Goal: Information Seeking & Learning: Learn about a topic

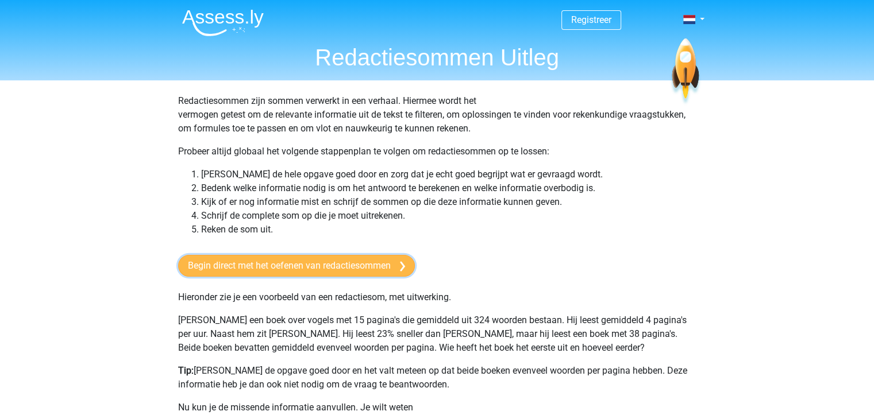
click at [306, 269] on link "Begin direct met het oefenen van redactiesommen" at bounding box center [296, 266] width 237 height 22
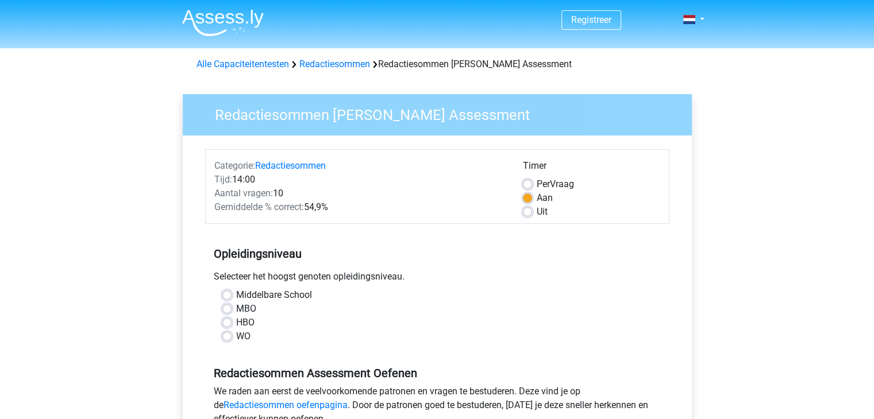
click at [236, 324] on label "HBO" at bounding box center [245, 323] width 18 height 14
click at [225, 324] on input "HBO" at bounding box center [226, 321] width 9 height 11
radio input "true"
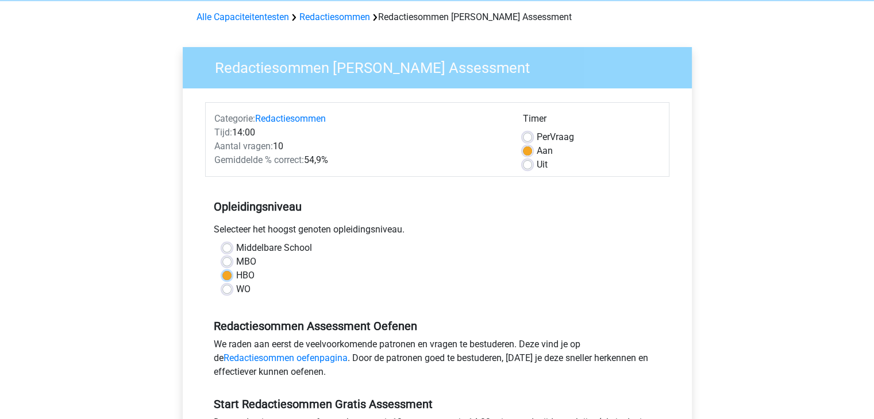
scroll to position [48, 0]
click at [537, 166] on label "Uit" at bounding box center [542, 164] width 11 height 14
click at [526, 166] on input "Uit" at bounding box center [527, 162] width 9 height 11
radio input "true"
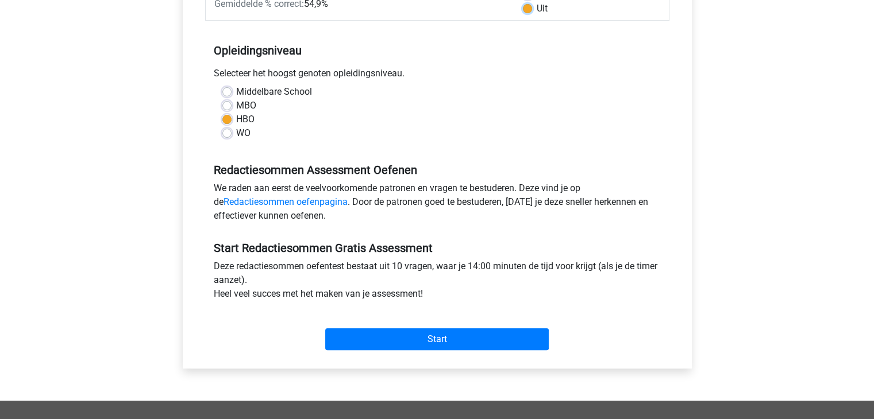
scroll to position [206, 0]
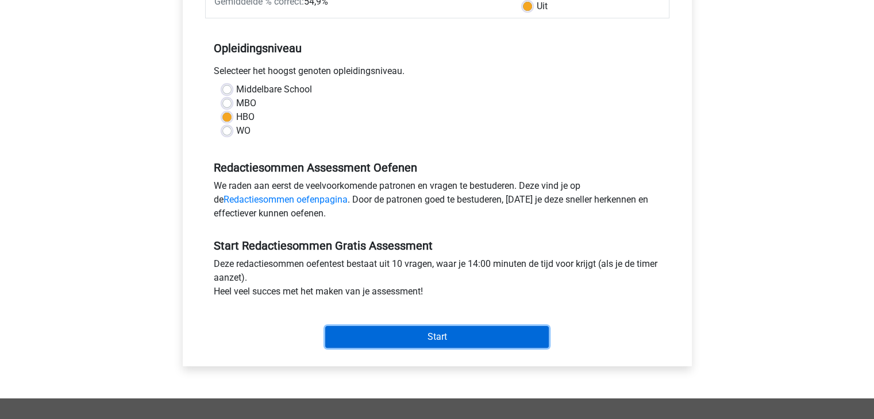
click at [361, 330] on input "Start" at bounding box center [437, 337] width 224 height 22
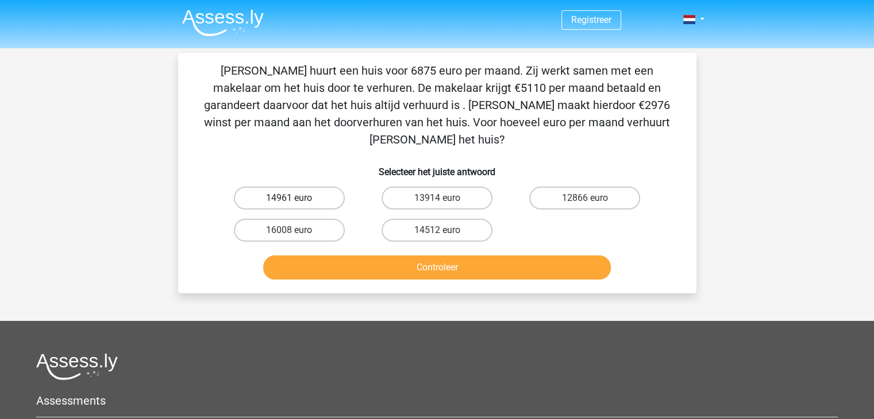
click at [268, 187] on label "14961 euro" at bounding box center [289, 198] width 111 height 23
click at [289, 198] on input "14961 euro" at bounding box center [292, 201] width 7 height 7
radio input "true"
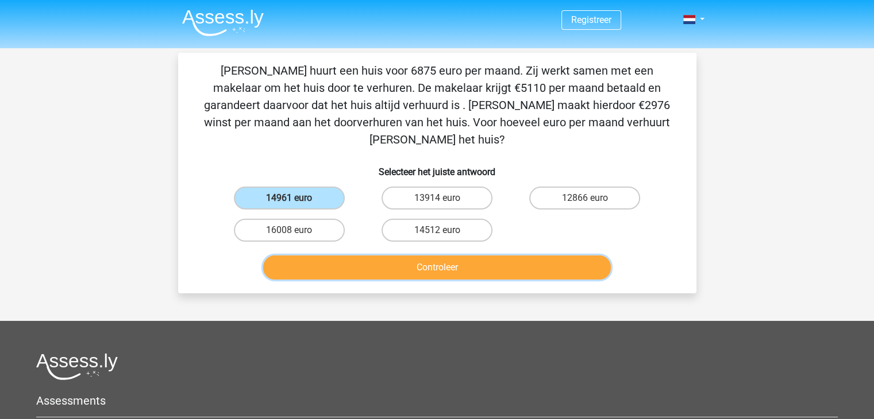
click at [346, 256] on button "Controleer" at bounding box center [437, 268] width 348 height 24
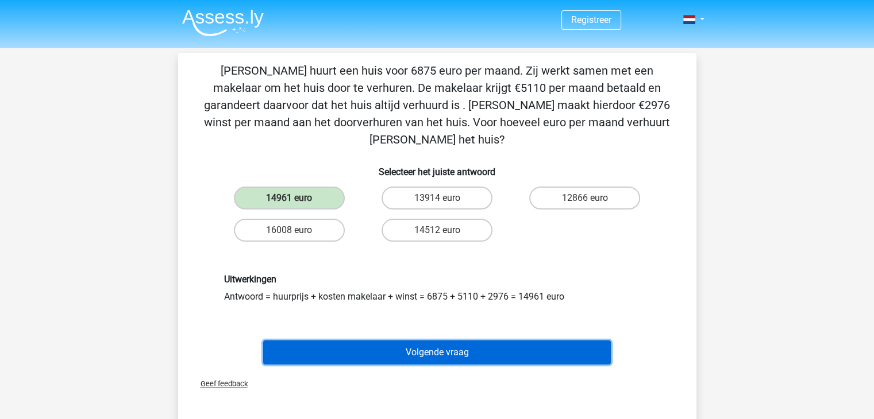
click at [334, 341] on button "Volgende vraag" at bounding box center [437, 353] width 348 height 24
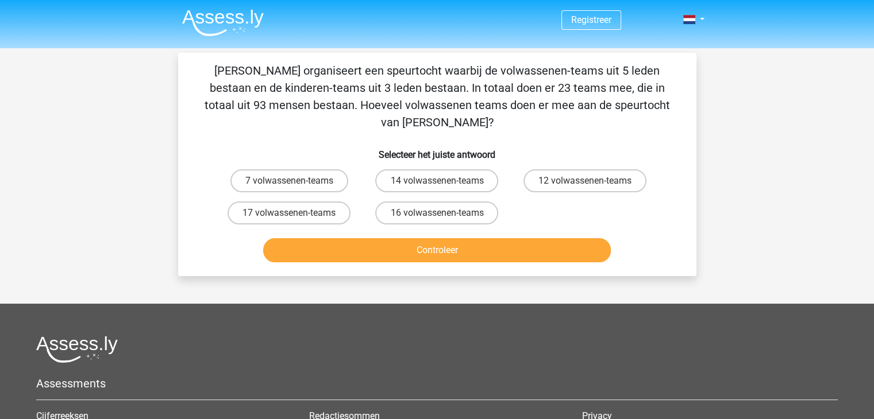
scroll to position [53, 0]
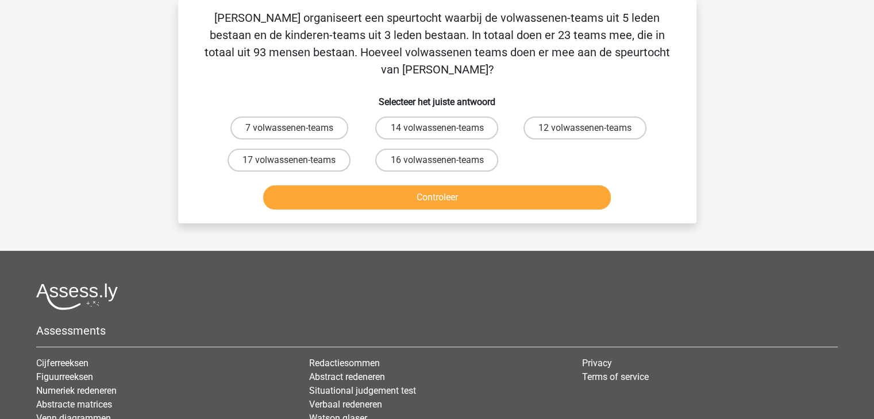
click at [775, 136] on div "Registreer Nederlands English" at bounding box center [437, 250] width 874 height 607
click at [565, 117] on label "12 volwassenen-teams" at bounding box center [584, 128] width 123 height 23
click at [585, 128] on input "12 volwassenen-teams" at bounding box center [588, 131] width 7 height 7
radio input "true"
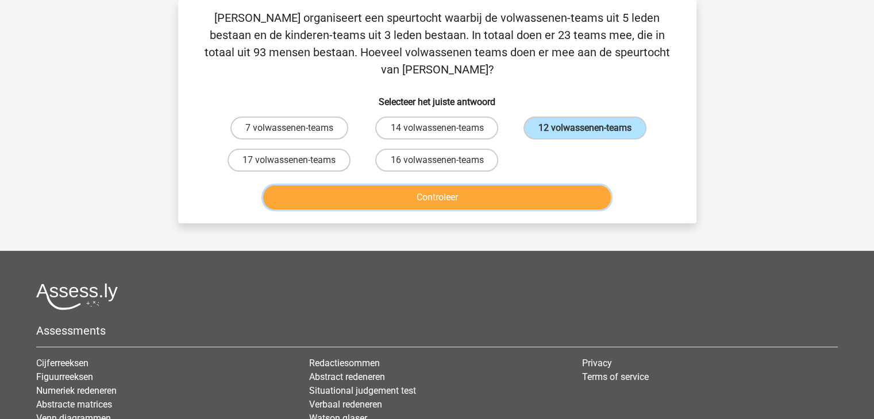
click at [518, 186] on button "Controleer" at bounding box center [437, 198] width 348 height 24
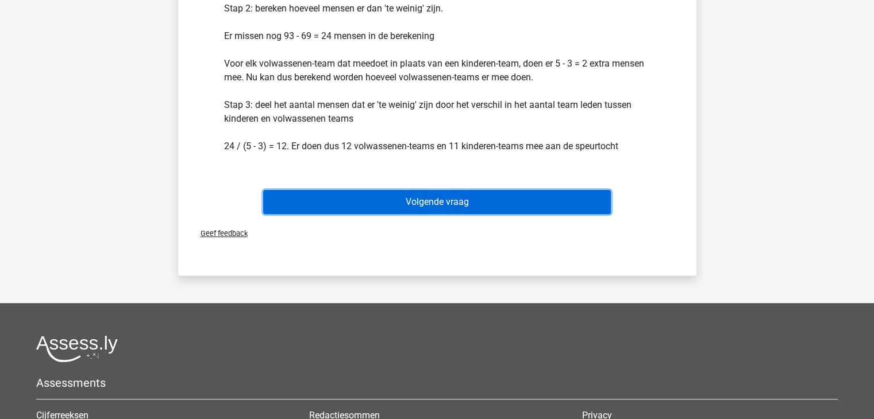
click at [481, 190] on button "Volgende vraag" at bounding box center [437, 202] width 348 height 24
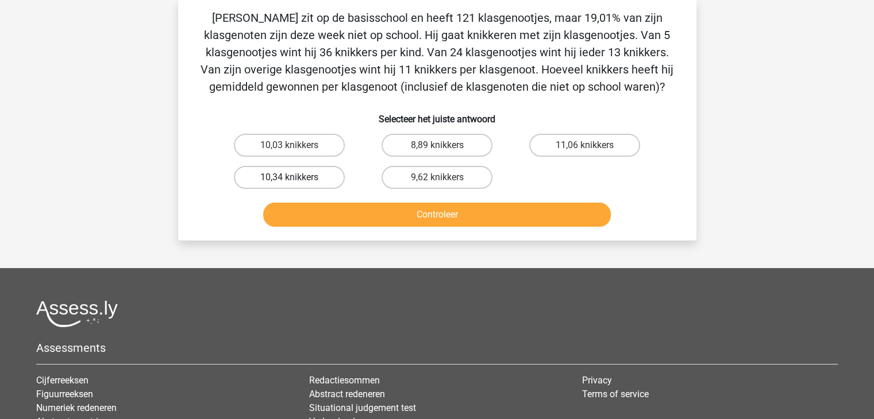
click at [315, 183] on label "10,34 knikkers" at bounding box center [289, 177] width 111 height 23
click at [296, 183] on input "10,34 knikkers" at bounding box center [292, 181] width 7 height 7
radio input "true"
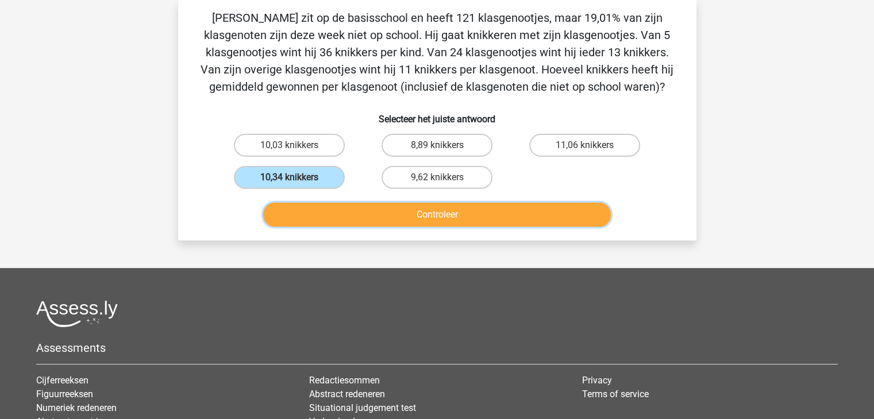
click at [336, 206] on button "Controleer" at bounding box center [437, 215] width 348 height 24
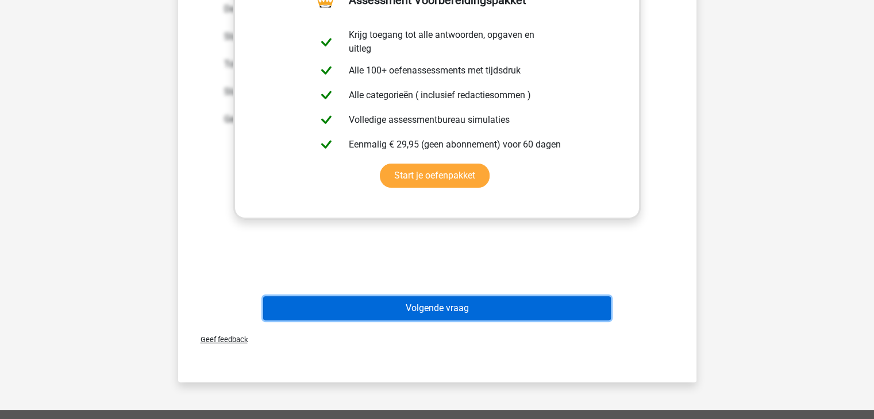
click at [484, 311] on button "Volgende vraag" at bounding box center [437, 308] width 348 height 24
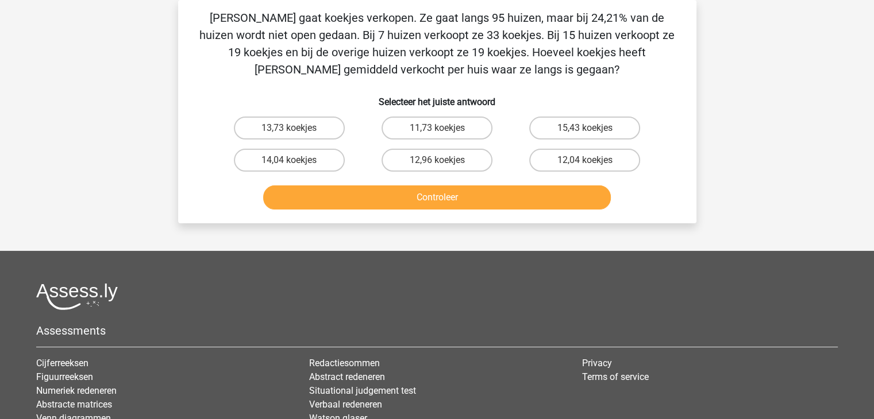
scroll to position [0, 0]
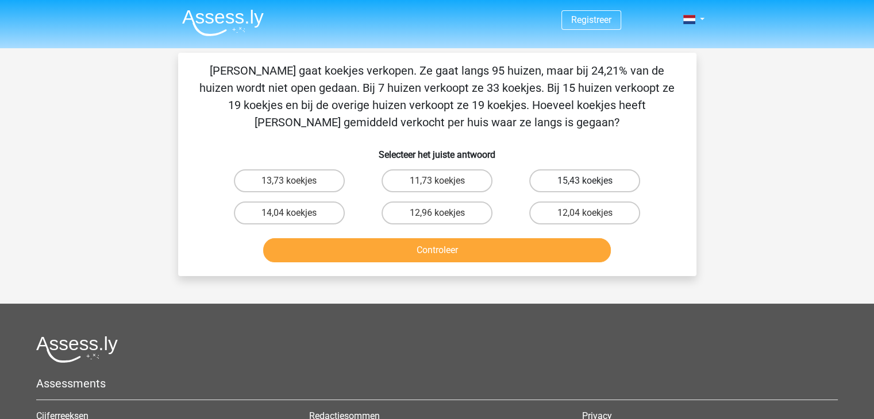
click at [579, 180] on label "15,43 koekjes" at bounding box center [584, 180] width 111 height 23
click at [585, 181] on input "15,43 koekjes" at bounding box center [588, 184] width 7 height 7
radio input "true"
click at [472, 251] on button "Controleer" at bounding box center [437, 250] width 348 height 24
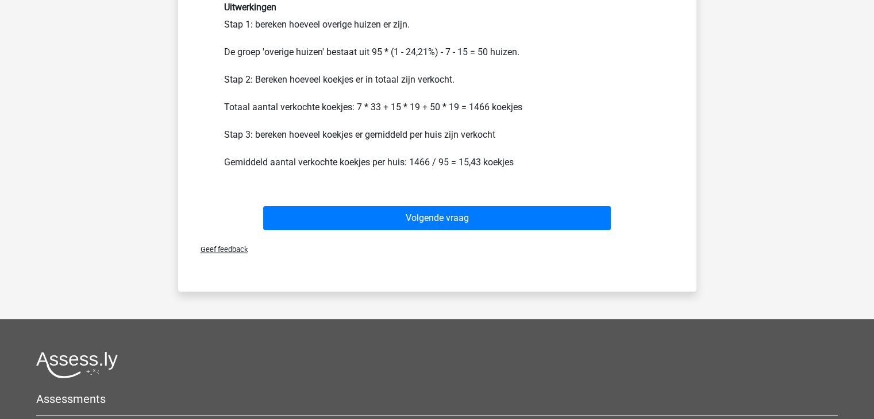
scroll to position [287, 0]
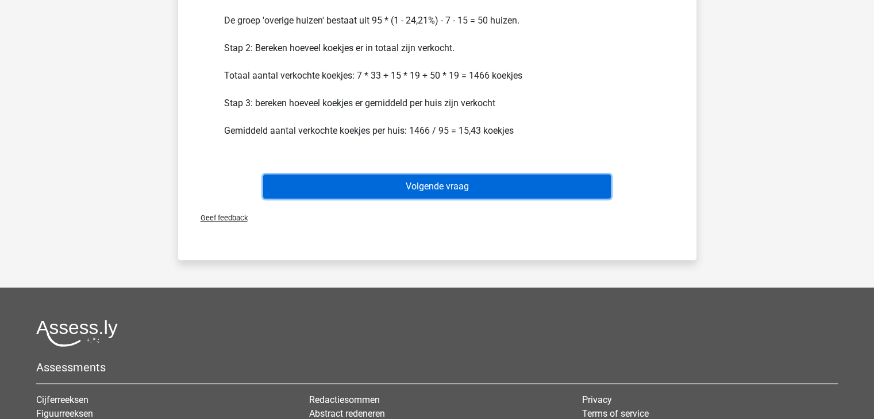
click at [448, 195] on button "Volgende vraag" at bounding box center [437, 187] width 348 height 24
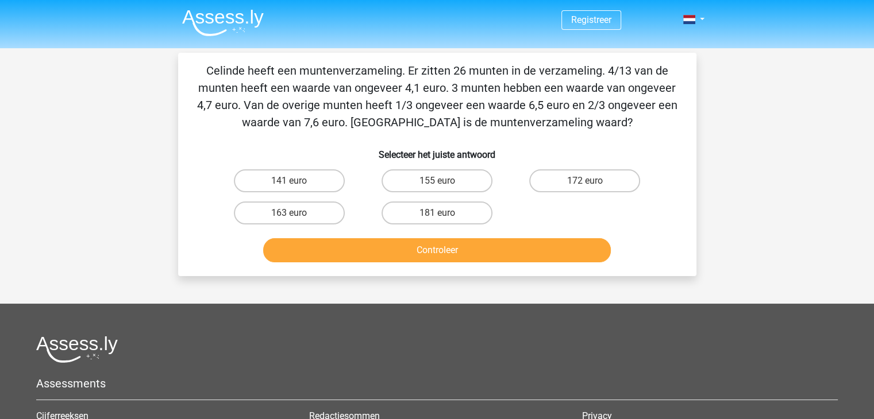
scroll to position [0, 0]
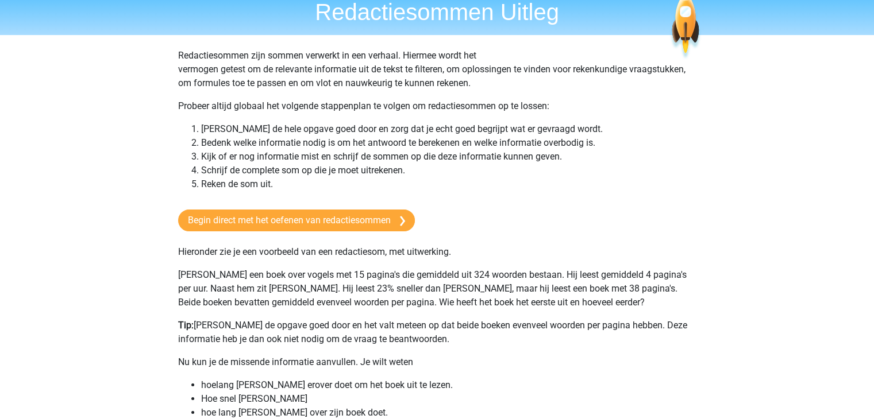
scroll to position [46, 0]
